Goal: Information Seeking & Learning: Learn about a topic

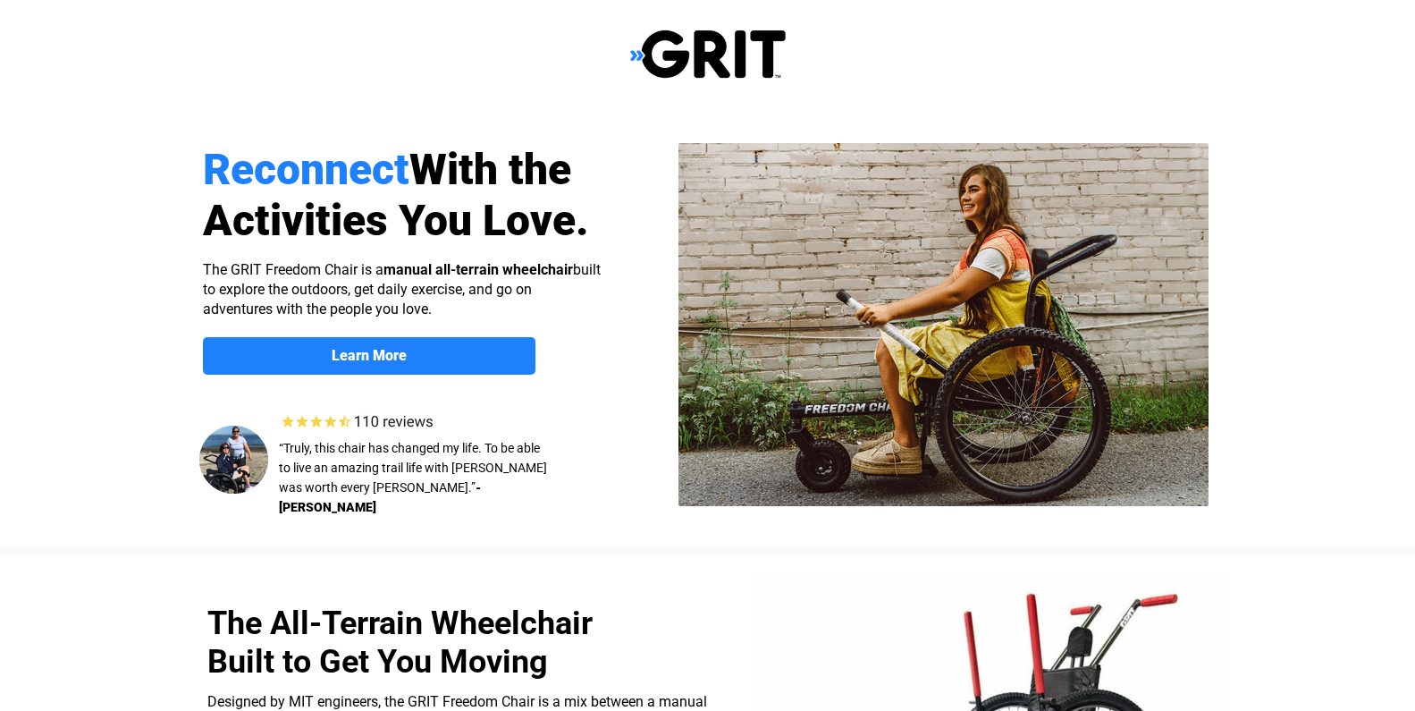
select select "US"
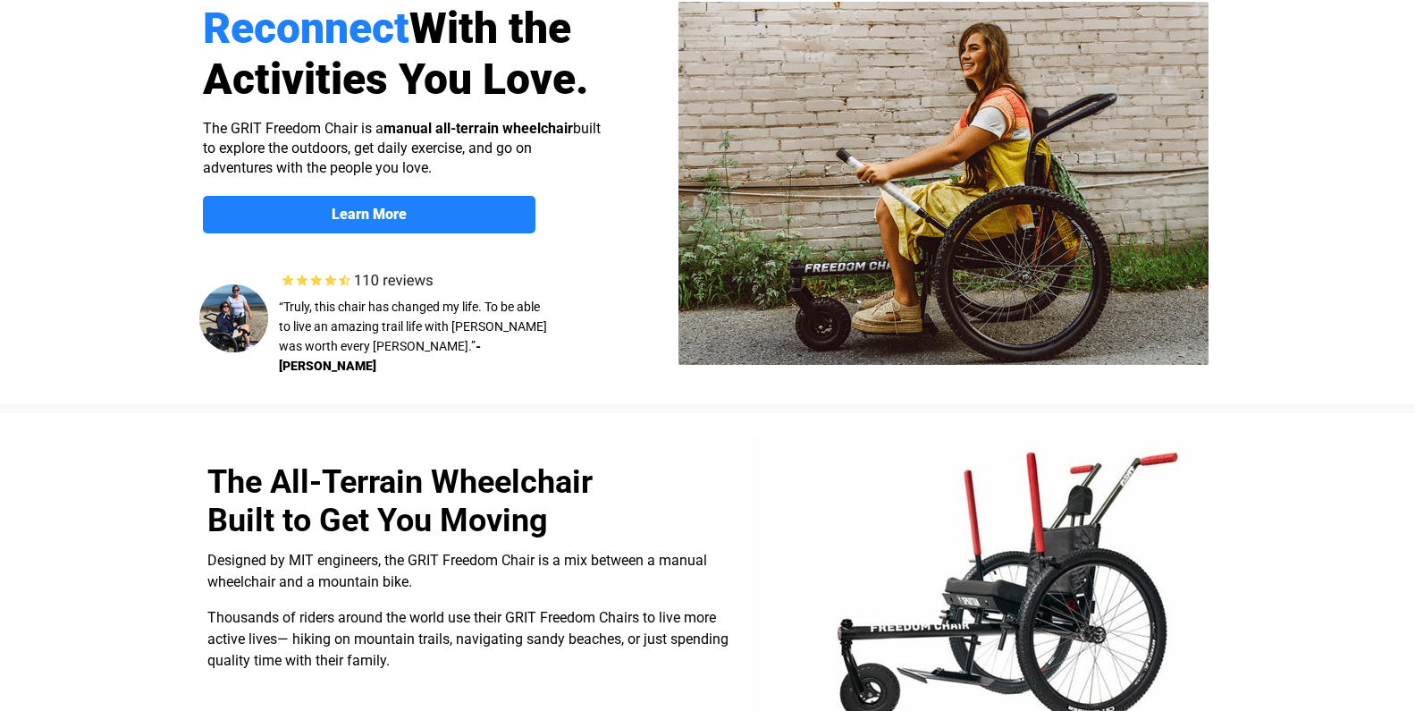
scroll to position [126, 0]
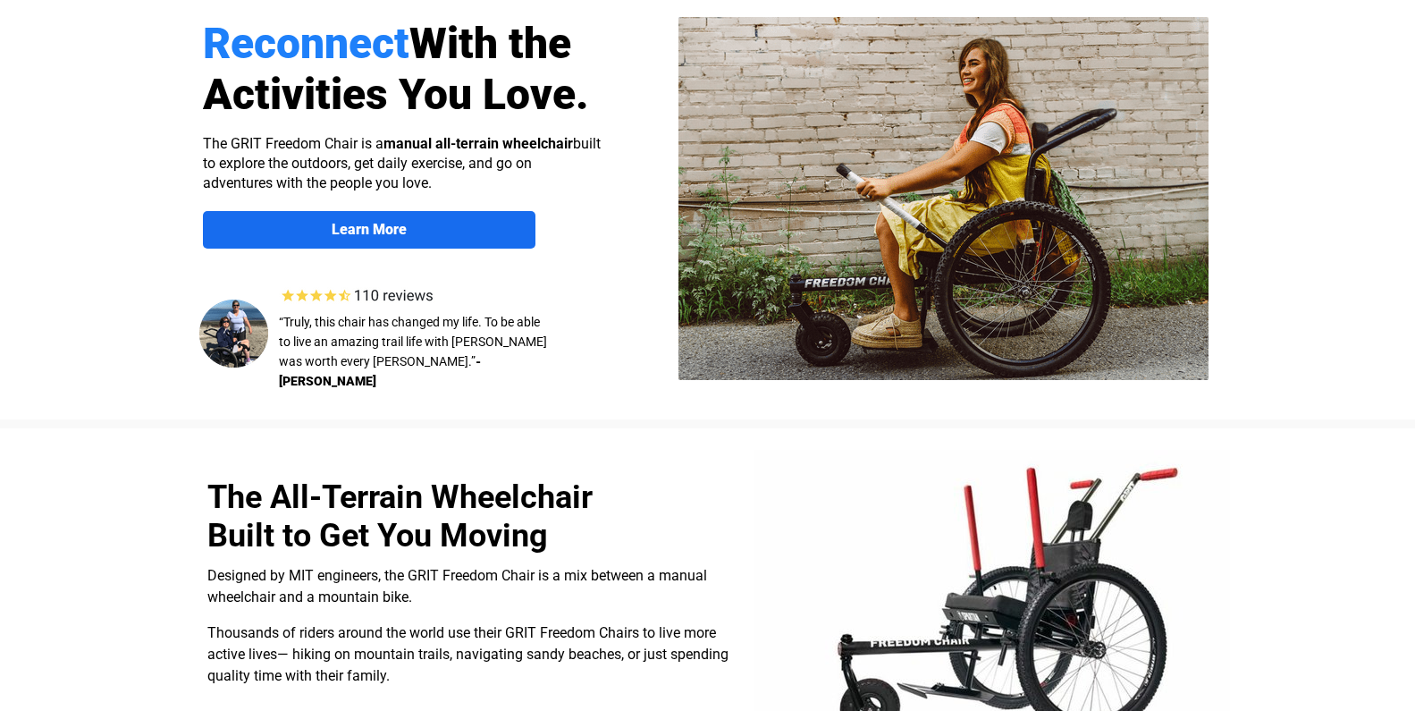
click at [358, 228] on strong "Learn More" at bounding box center [369, 229] width 75 height 17
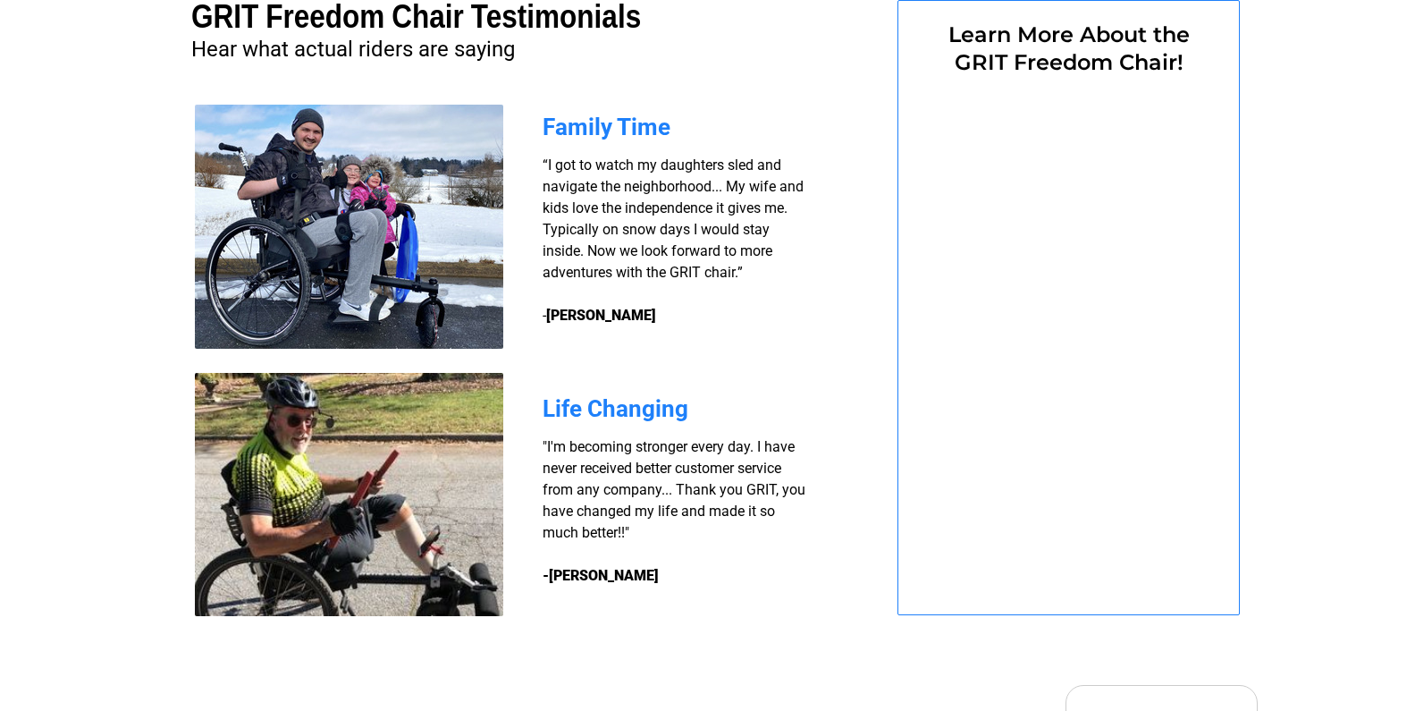
select select "US"
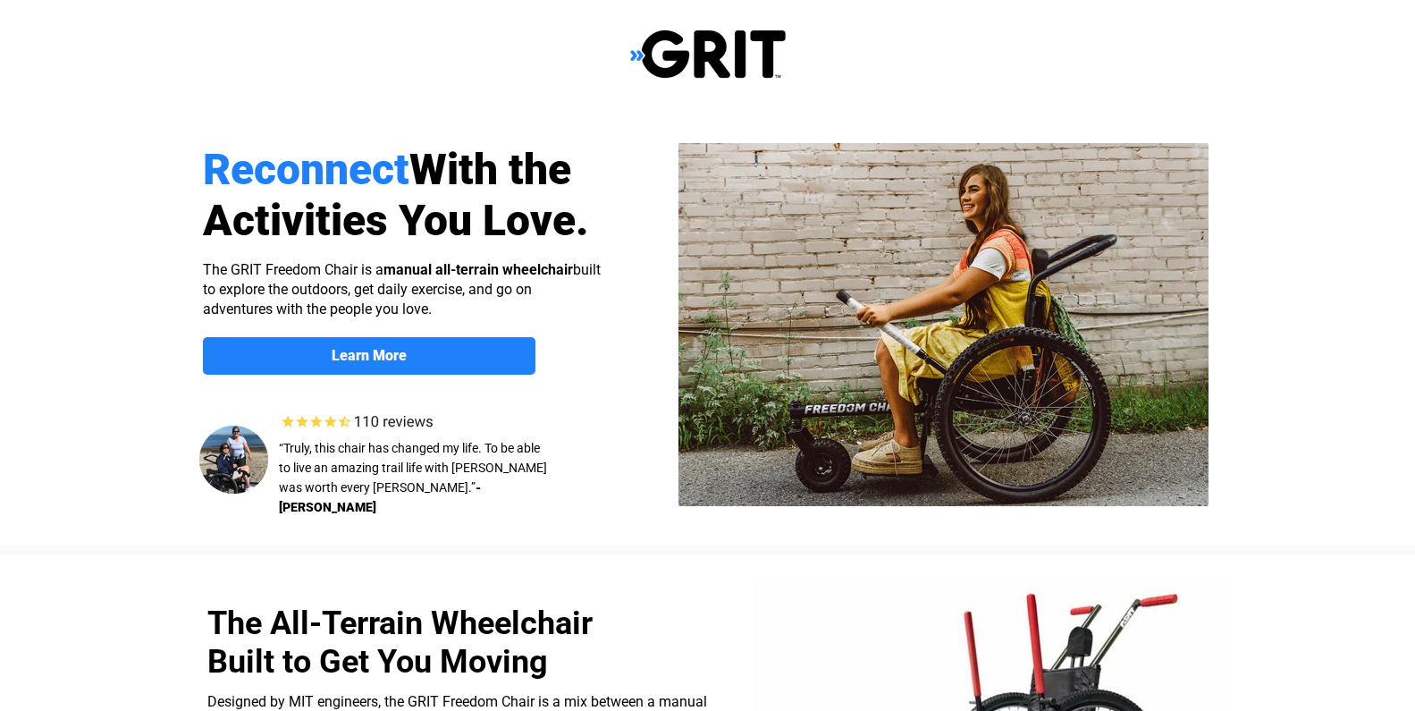
select select "US"
